Goal: Information Seeking & Learning: Learn about a topic

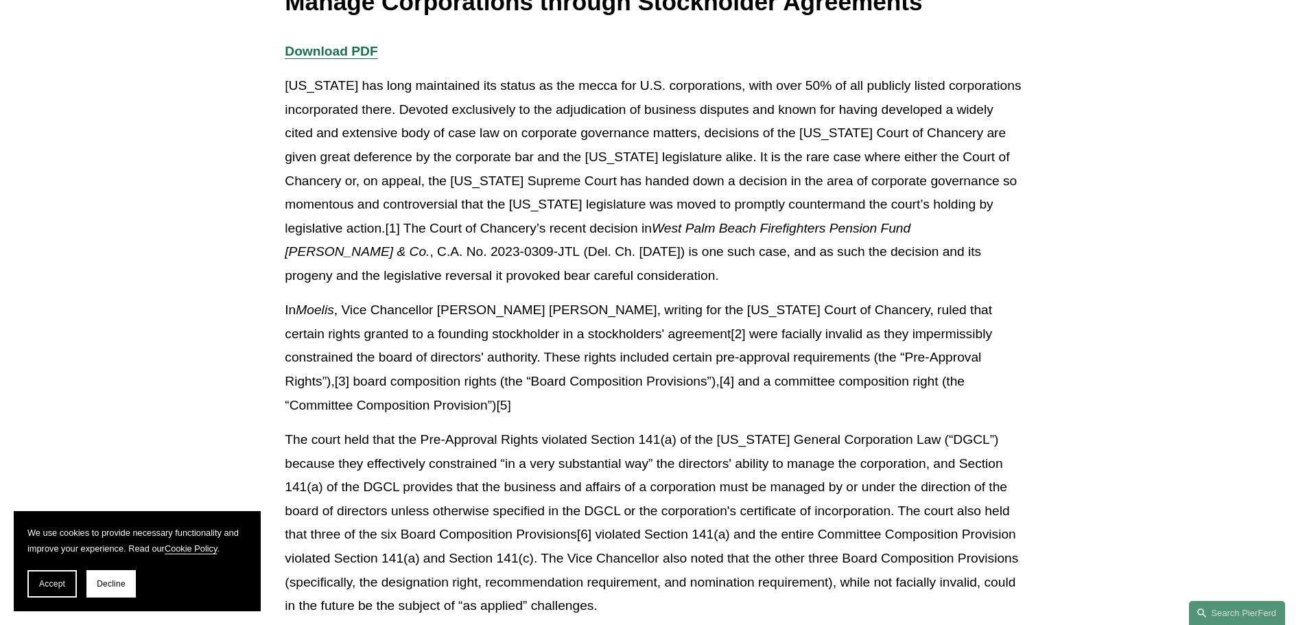
scroll to position [412, 0]
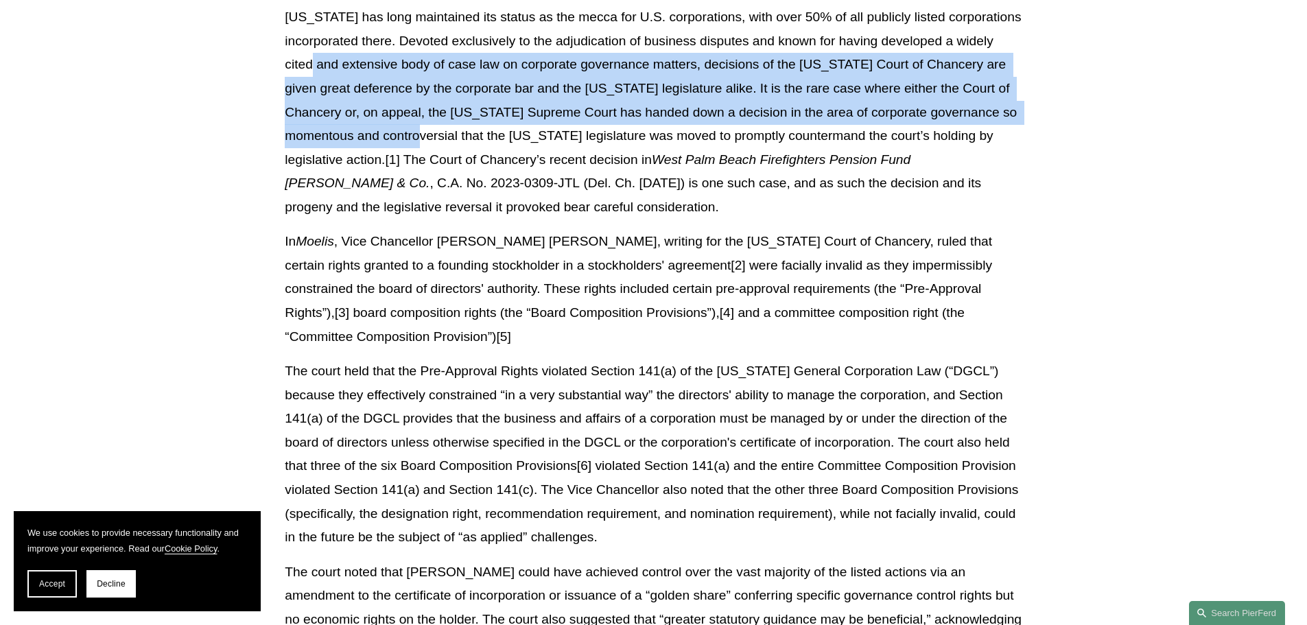
drag, startPoint x: 418, startPoint y: 60, endPoint x: 463, endPoint y: 133, distance: 85.9
click at [463, 133] on p "[US_STATE] has long maintained its status as the mecca for U.S. corporations, w…" at bounding box center [653, 111] width 737 height 213
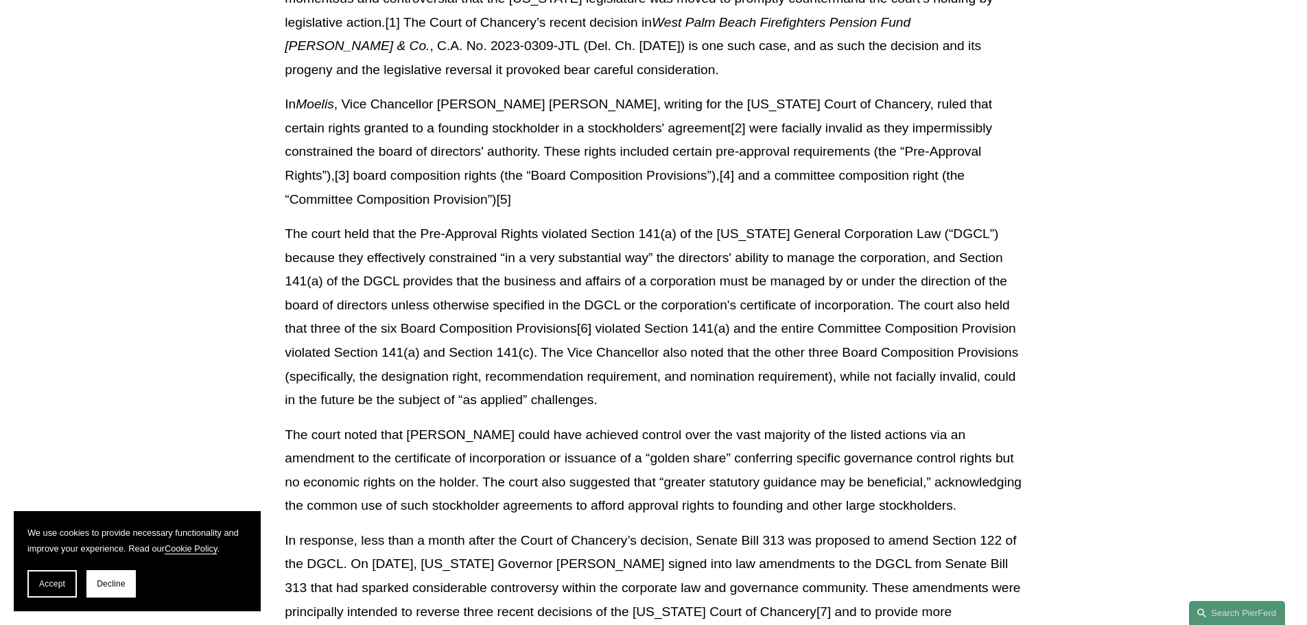
scroll to position [617, 0]
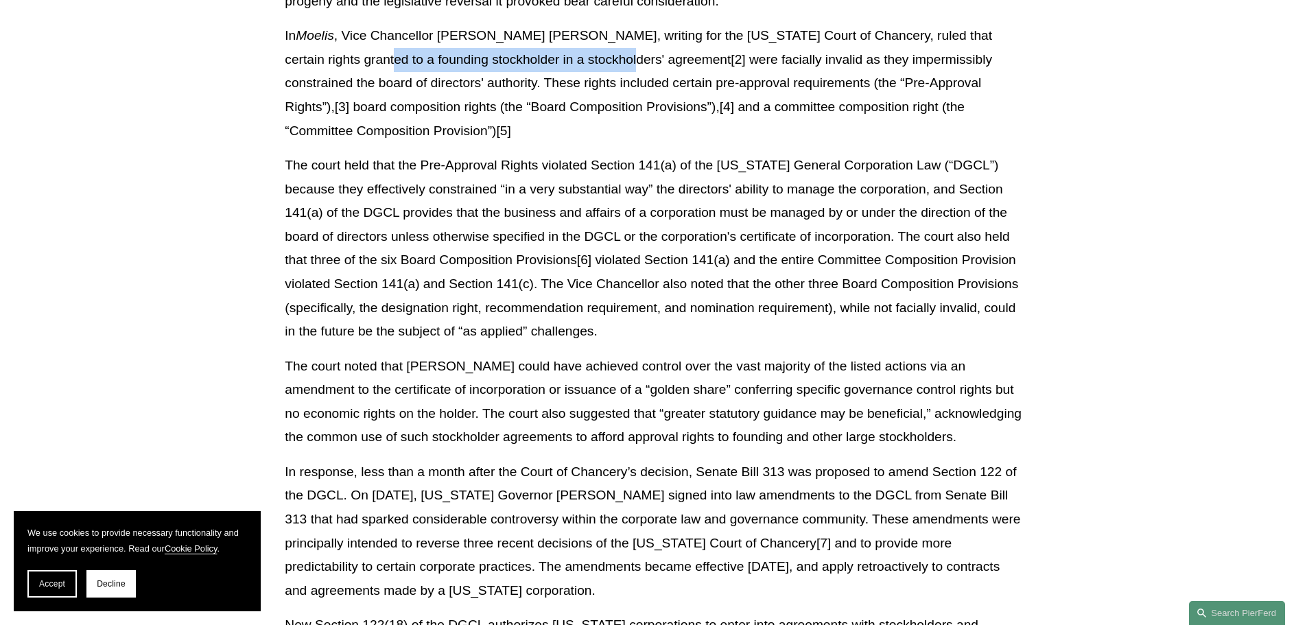
drag, startPoint x: 318, startPoint y: 56, endPoint x: 565, endPoint y: 53, distance: 247.0
click at [565, 53] on p "In Moelis , Vice Chancellor [PERSON_NAME] [PERSON_NAME], writing for the [US_ST…" at bounding box center [653, 83] width 737 height 119
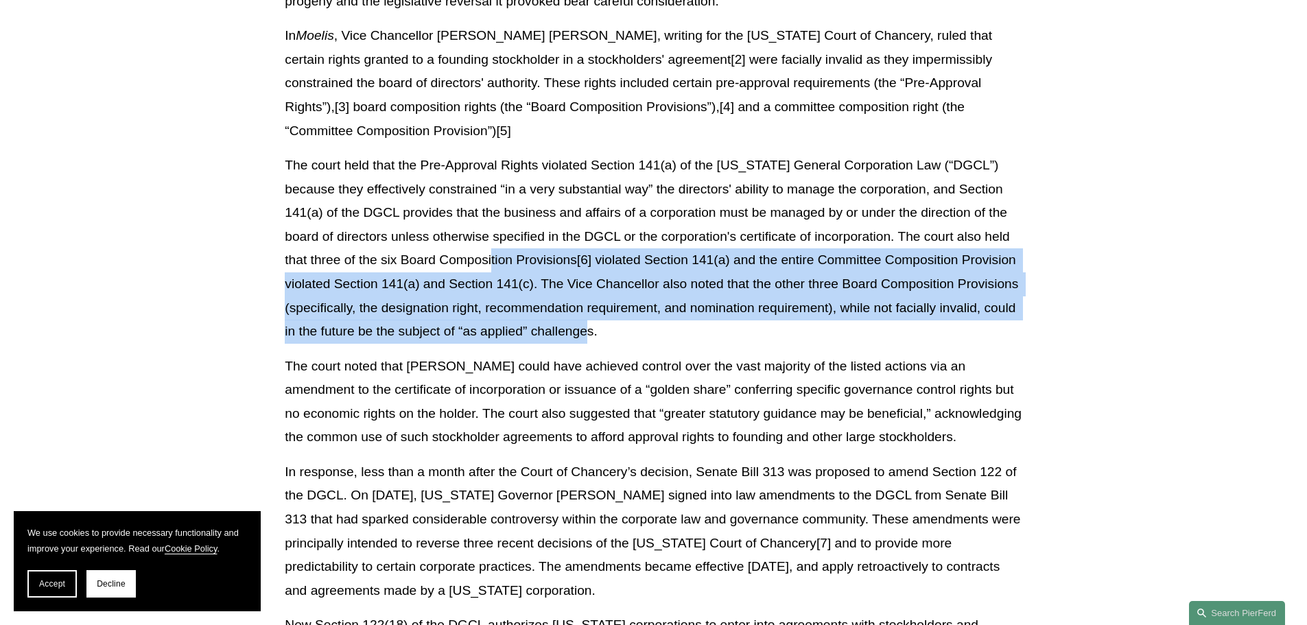
drag, startPoint x: 506, startPoint y: 240, endPoint x: 635, endPoint y: 312, distance: 147.7
click at [635, 312] on p "The court held that the Pre-Approval Rights violated Section 141(a) of the [US_…" at bounding box center [653, 249] width 737 height 190
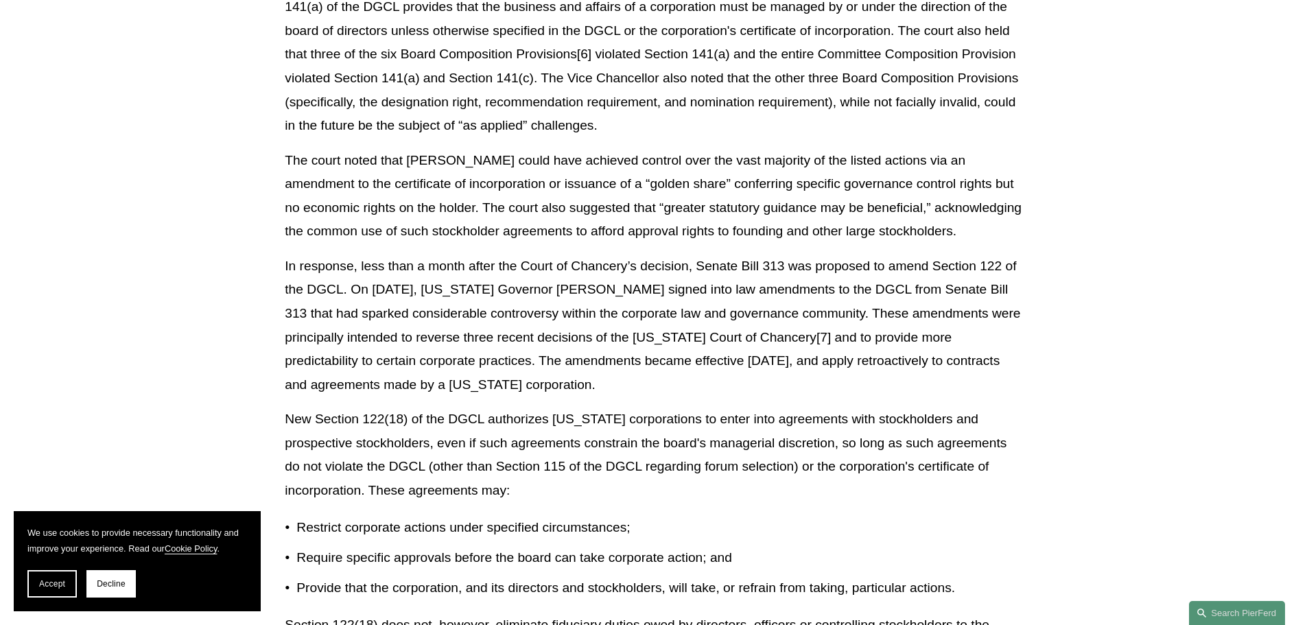
scroll to position [892, 0]
